Goal: Task Accomplishment & Management: Use online tool/utility

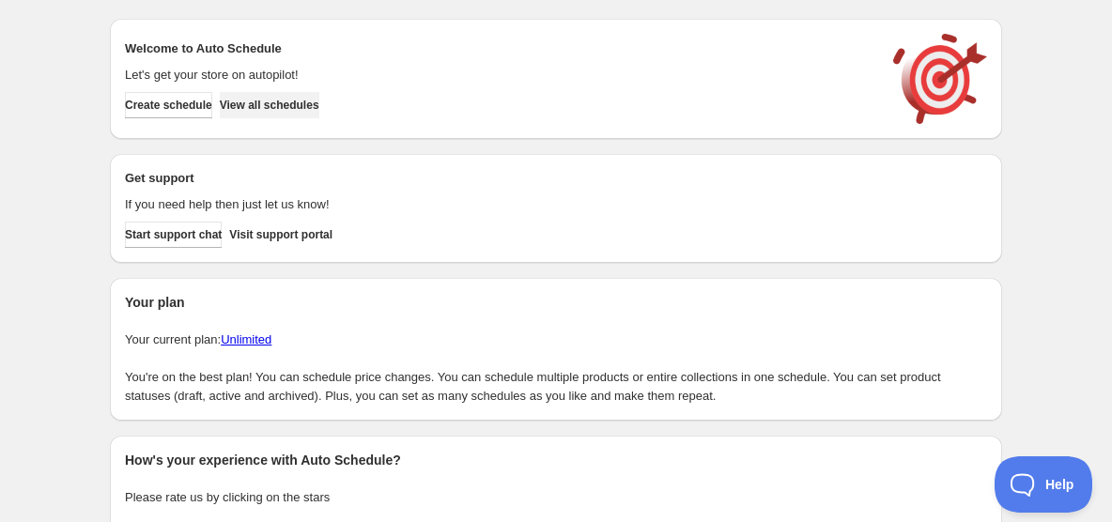
click at [294, 105] on span "View all schedules" at bounding box center [270, 105] width 100 height 15
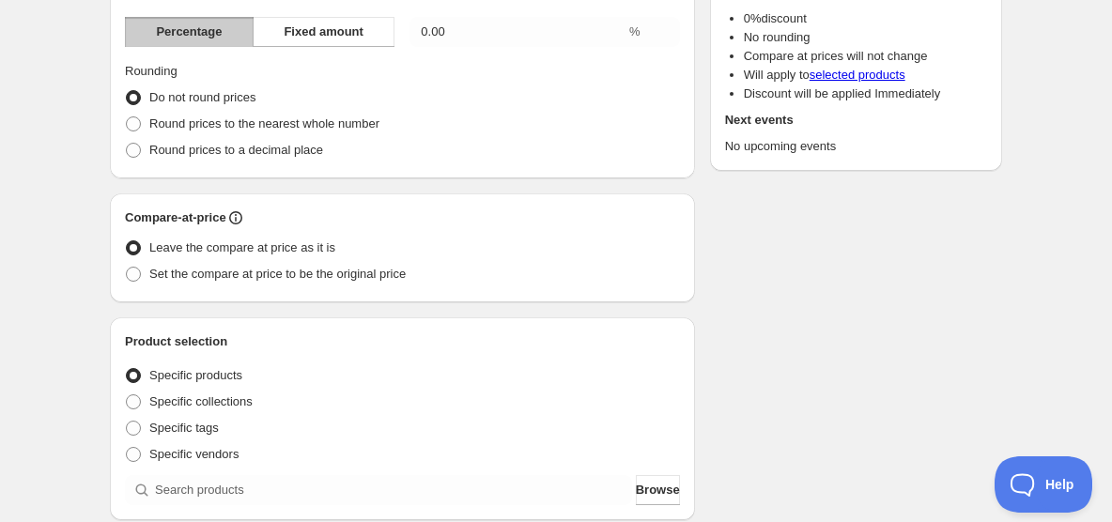
scroll to position [228, 0]
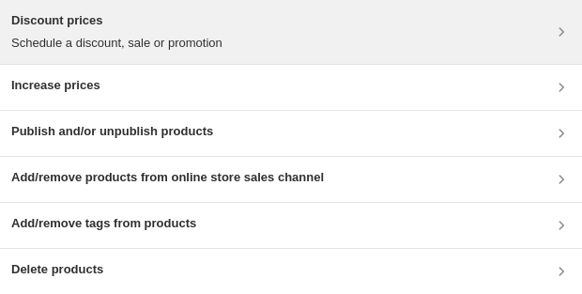
click at [285, 41] on div "Discount prices Schedule a discount, sale or promotion" at bounding box center [291, 31] width 560 height 41
